Goal: Information Seeking & Learning: Learn about a topic

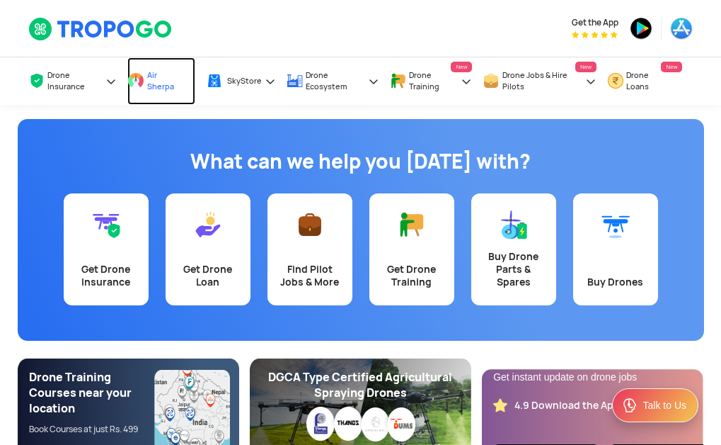
click at [146, 79] on link "Air Sherpa" at bounding box center [160, 80] width 67 height 47
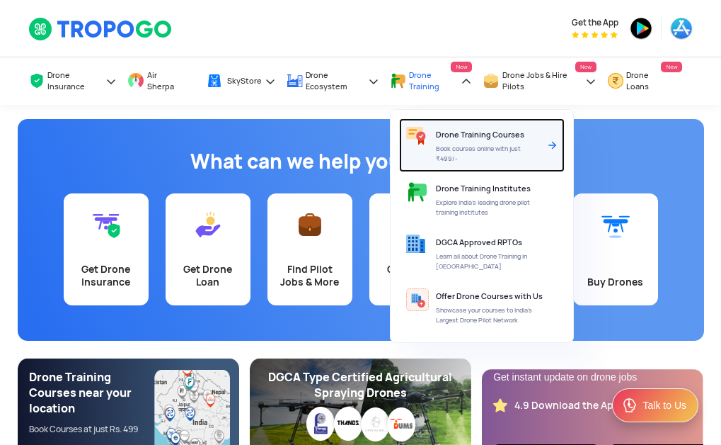
click at [453, 149] on span "Book courses online with just ₹499/-" at bounding box center [488, 154] width 105 height 20
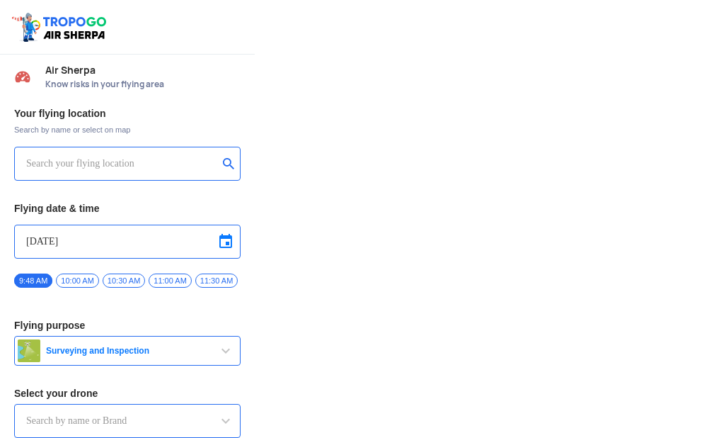
type input "Asteria A200"
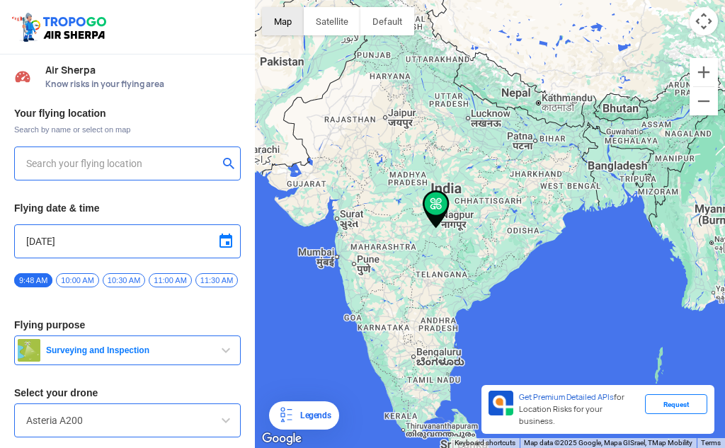
type input "144, Khattalwada, Wadgaon, Maharashtra 272176, India"
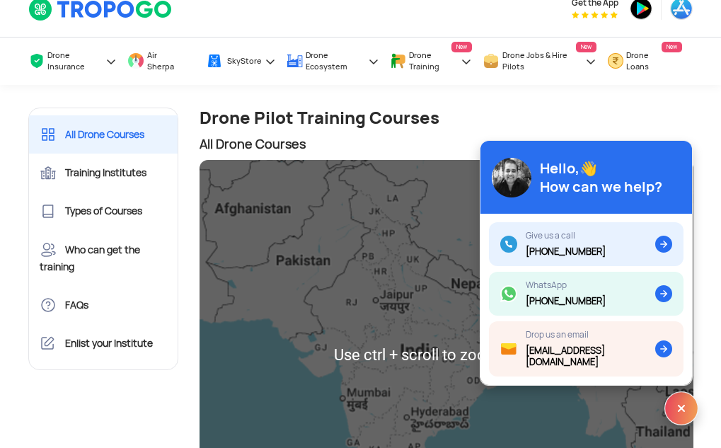
scroll to position [19, 0]
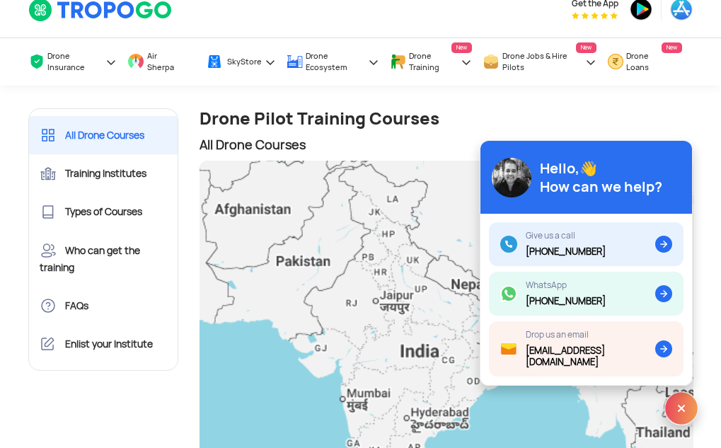
click at [678, 413] on img at bounding box center [682, 409] width 34 height 34
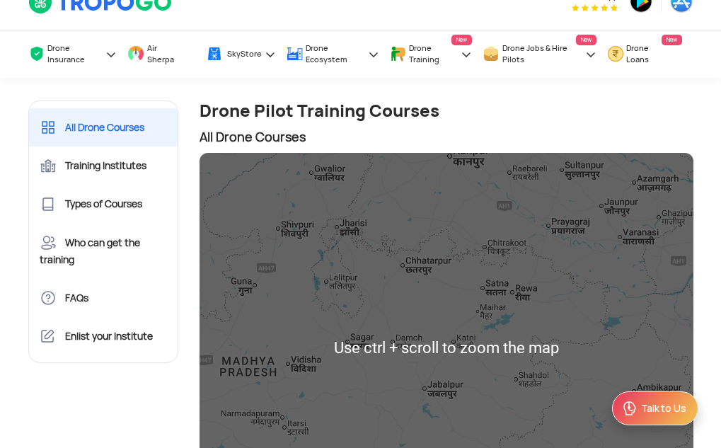
scroll to position [13, 0]
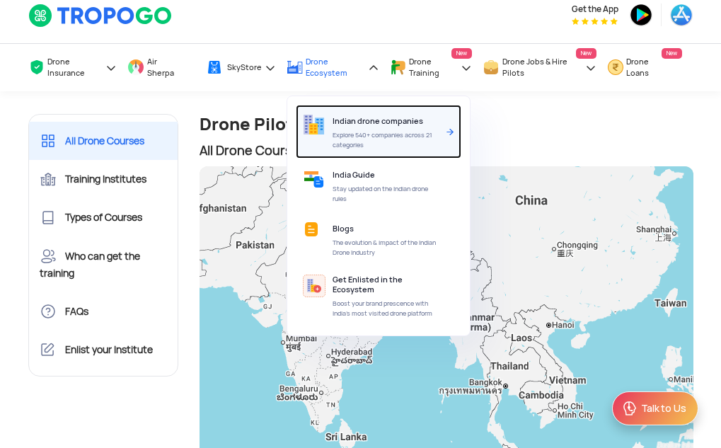
click at [375, 132] on span "Explore 540+ companies across 21 categories" at bounding box center [387, 140] width 108 height 20
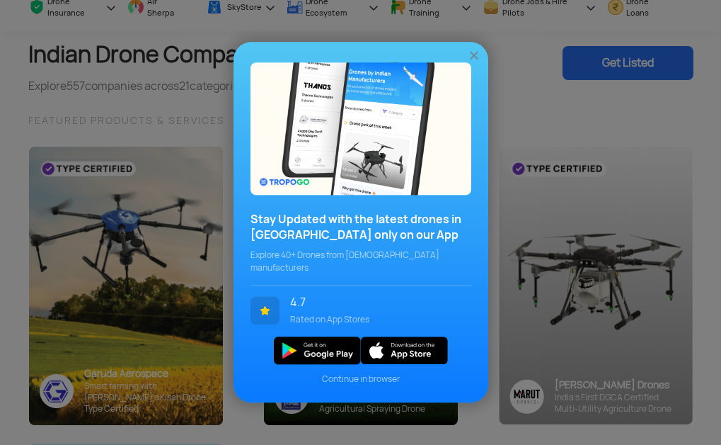
scroll to position [77, 0]
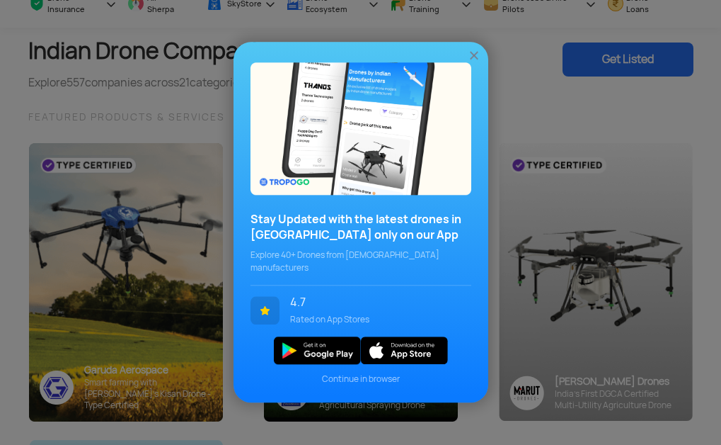
click at [473, 58] on img at bounding box center [474, 56] width 14 height 14
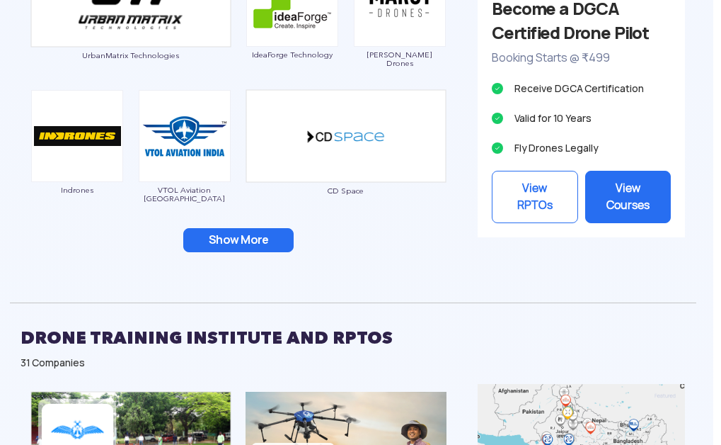
scroll to position [1984, 8]
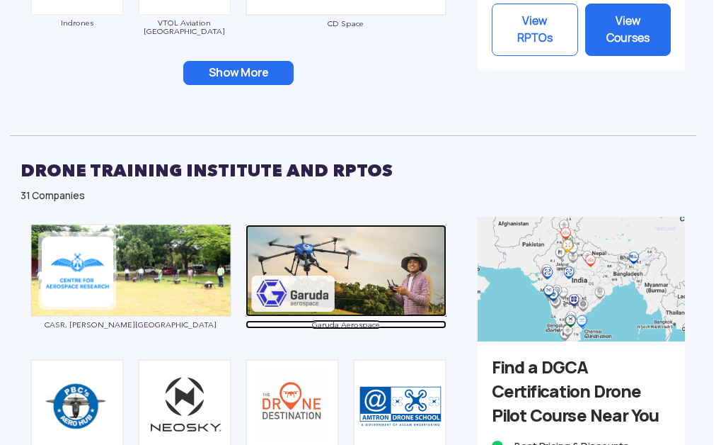
click at [304, 278] on img at bounding box center [346, 270] width 201 height 92
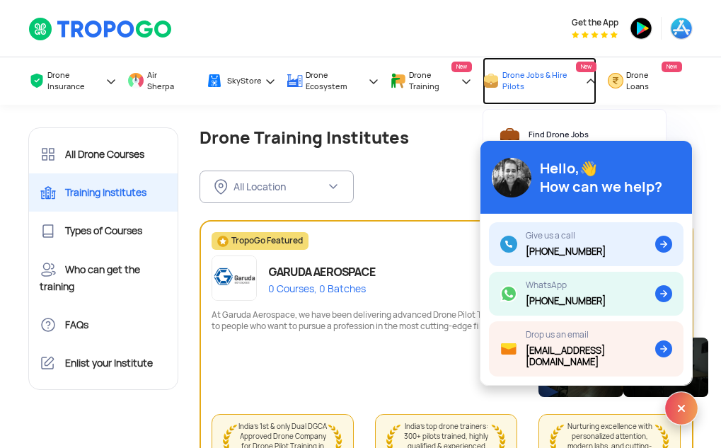
click at [518, 82] on span "Drone Jobs & Hire Pilots" at bounding box center [543, 80] width 80 height 23
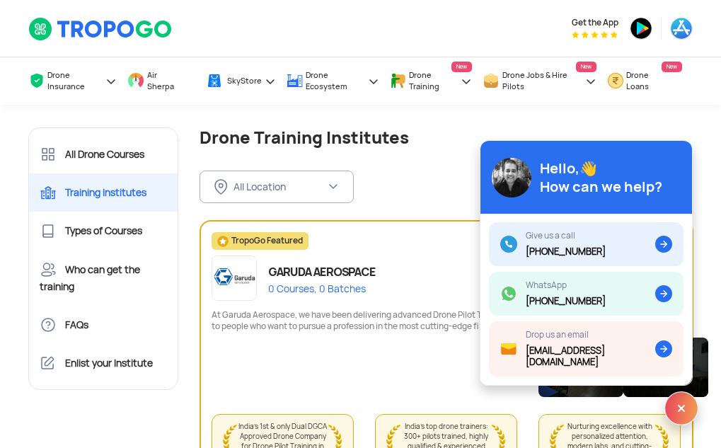
click at [675, 399] on img at bounding box center [682, 409] width 34 height 34
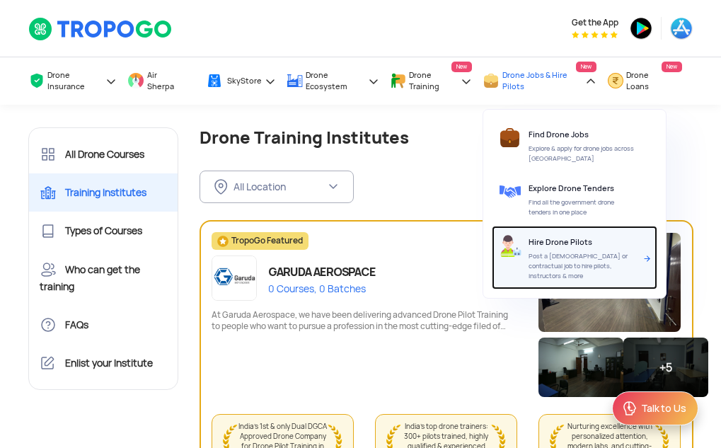
click at [561, 246] on span "Hire Drone Pilots" at bounding box center [561, 242] width 64 height 10
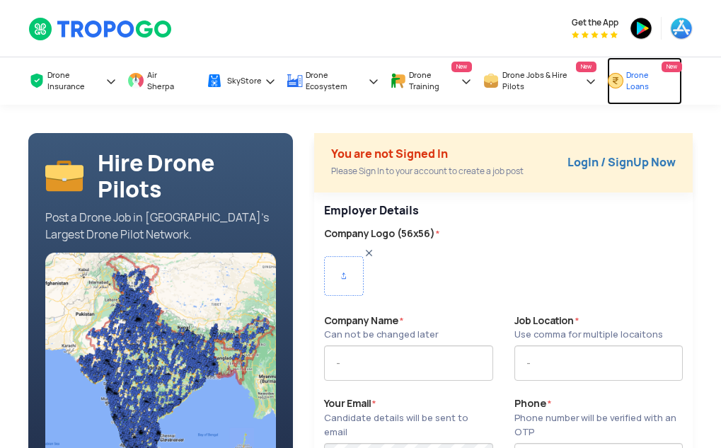
click at [639, 67] on link "Drone Loans New" at bounding box center [644, 80] width 75 height 47
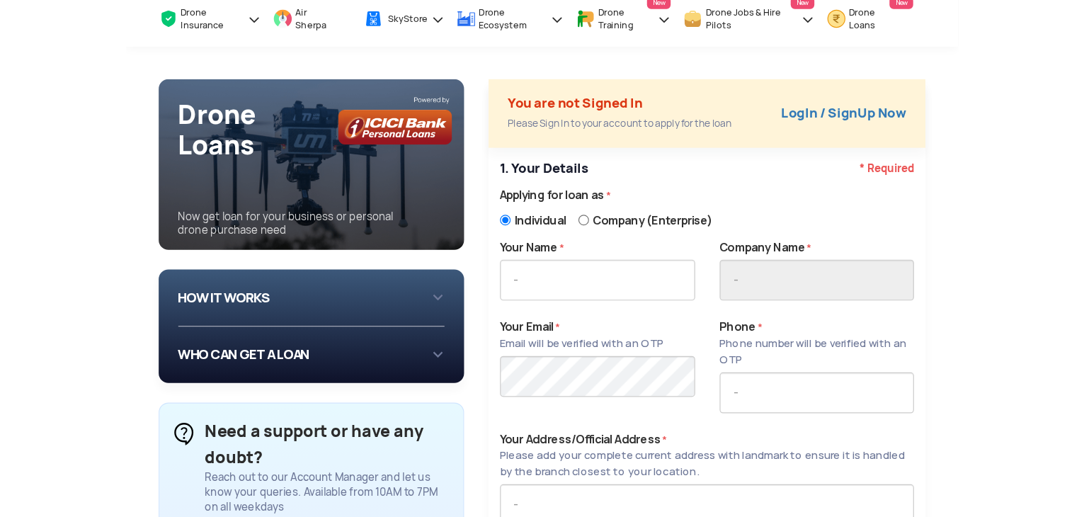
scroll to position [64, 0]
